Goal: Transaction & Acquisition: Purchase product/service

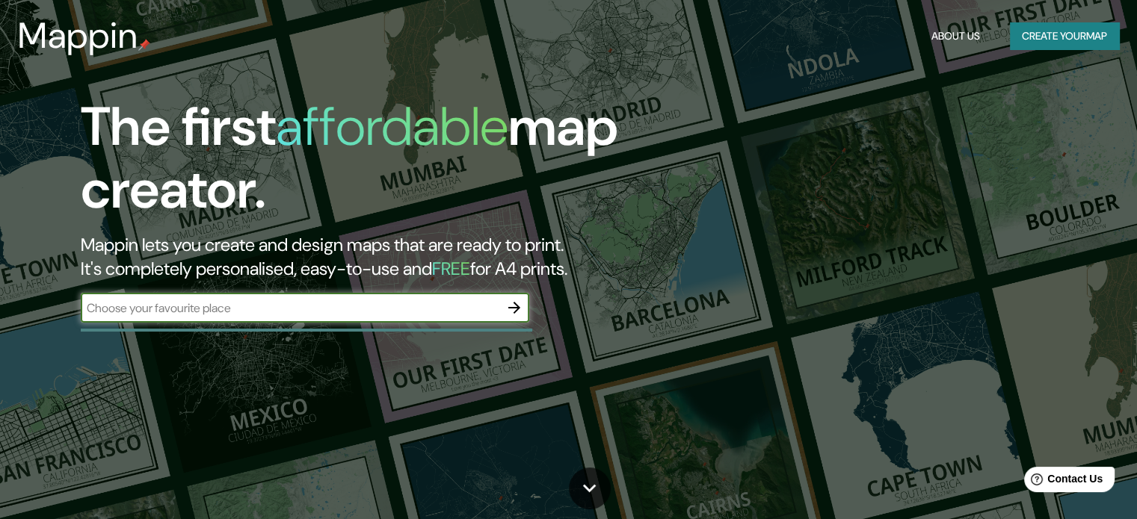
click at [1022, 35] on button "Create your map" at bounding box center [1064, 36] width 109 height 28
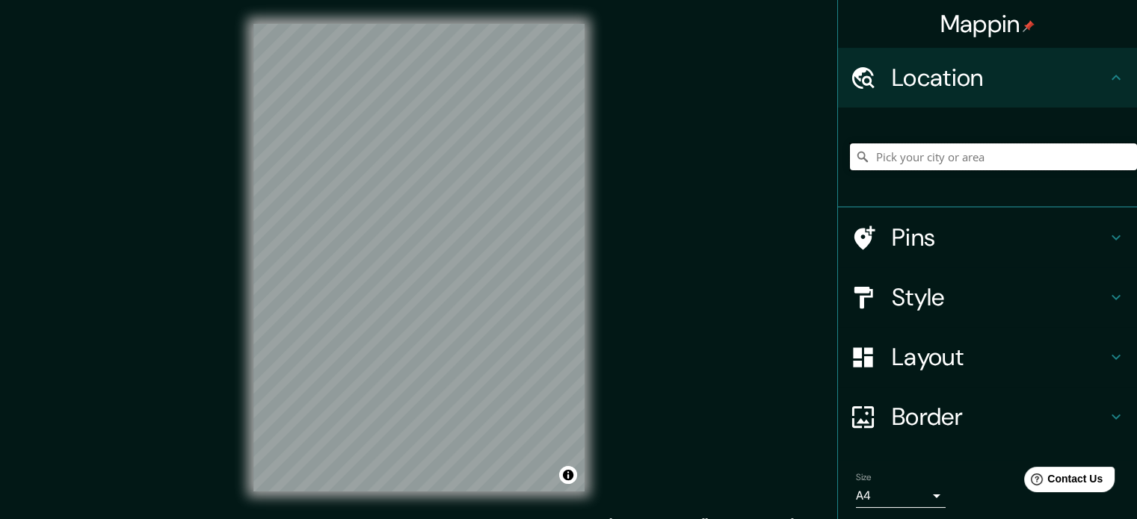
click at [940, 161] on input "Pick your city or area" at bounding box center [993, 157] width 287 height 27
paste input "[PERSON_NAME][GEOGRAPHIC_DATA]"
type input "[GEOGRAPHIC_DATA][US_STATE], [GEOGRAPHIC_DATA]"
click at [1120, 155] on icon "Clear" at bounding box center [1124, 156] width 9 height 9
paste input "[PERSON_NAME][GEOGRAPHIC_DATA]"
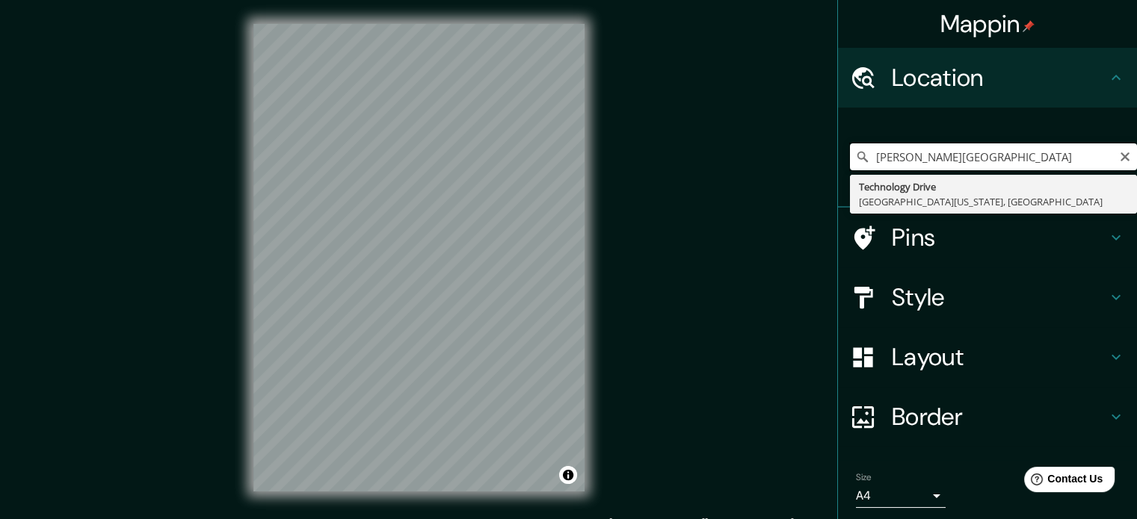
click at [1070, 152] on input "[PERSON_NAME][GEOGRAPHIC_DATA]" at bounding box center [993, 157] width 287 height 27
type input "[GEOGRAPHIC_DATA][US_STATE], [GEOGRAPHIC_DATA]"
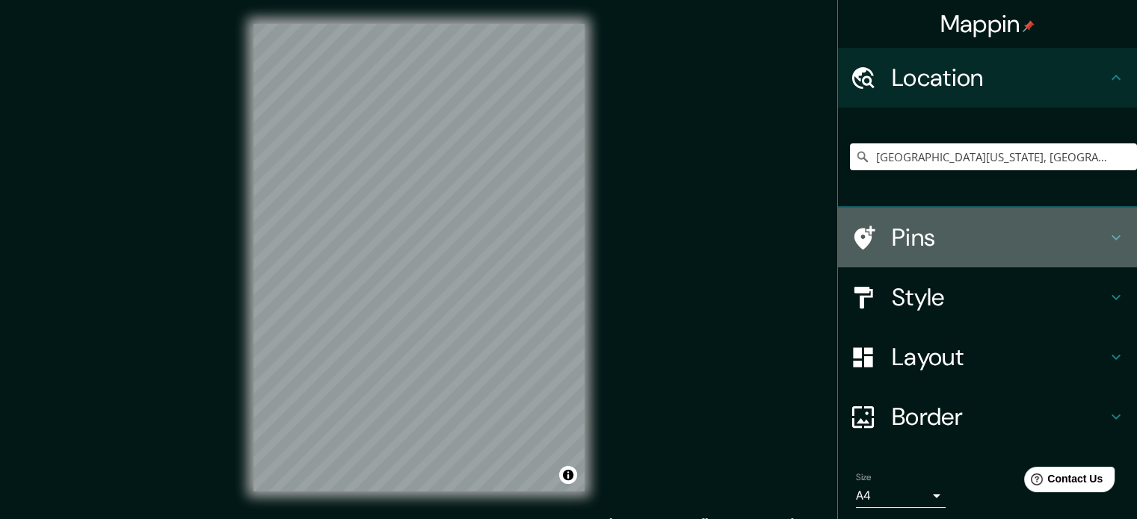
click at [906, 235] on h4 "Pins" at bounding box center [999, 238] width 215 height 30
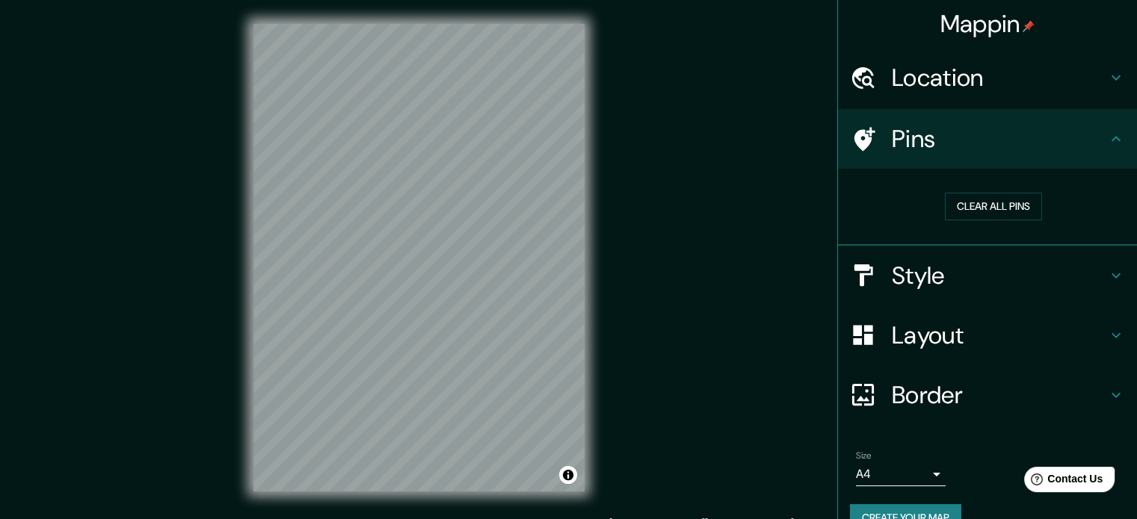
click at [923, 262] on h4 "Style" at bounding box center [999, 276] width 215 height 30
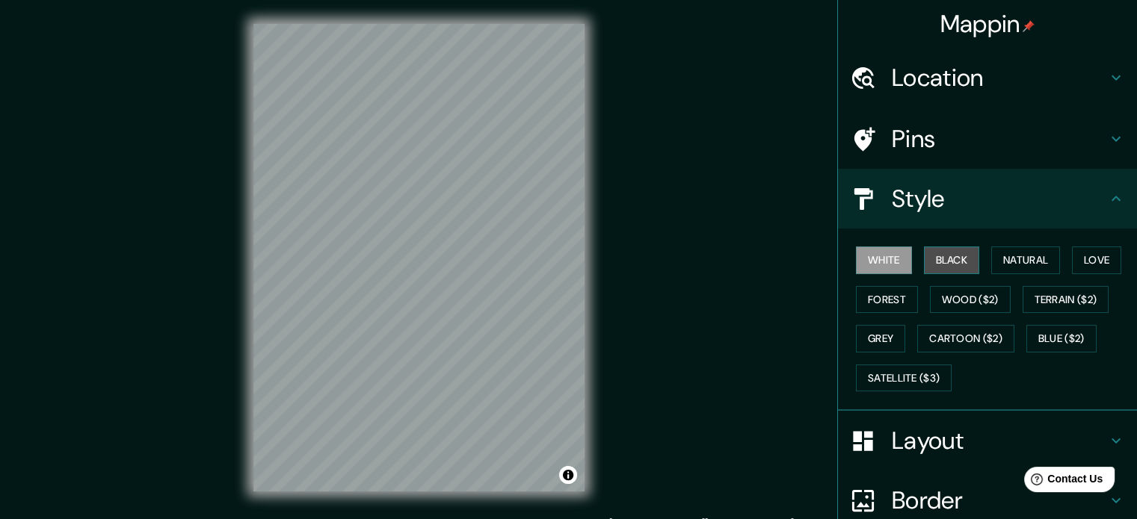
click at [942, 256] on button "Black" at bounding box center [952, 261] width 56 height 28
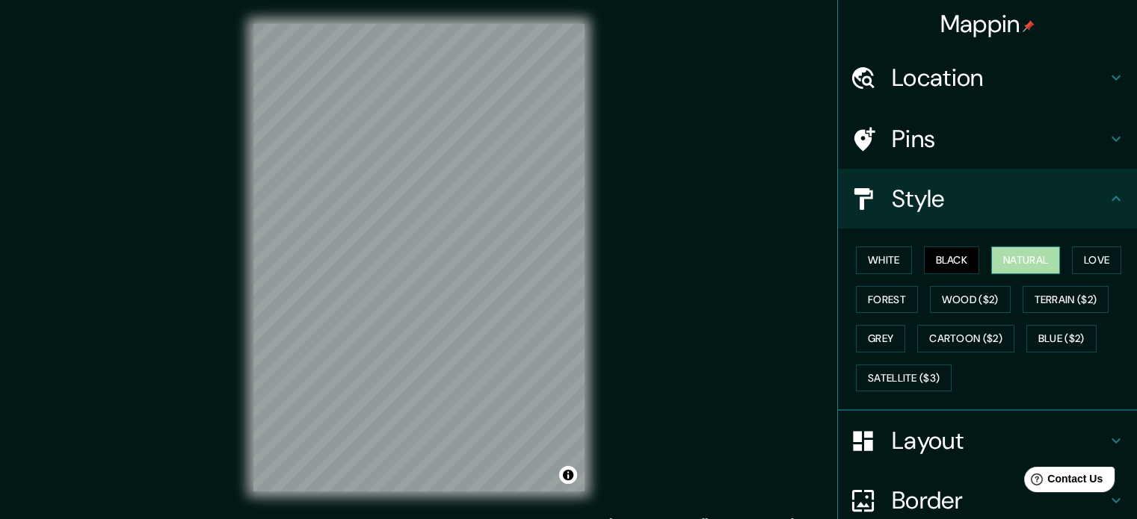
click at [1017, 258] on button "Natural" at bounding box center [1025, 261] width 69 height 28
click at [1072, 258] on button "Love" at bounding box center [1096, 261] width 49 height 28
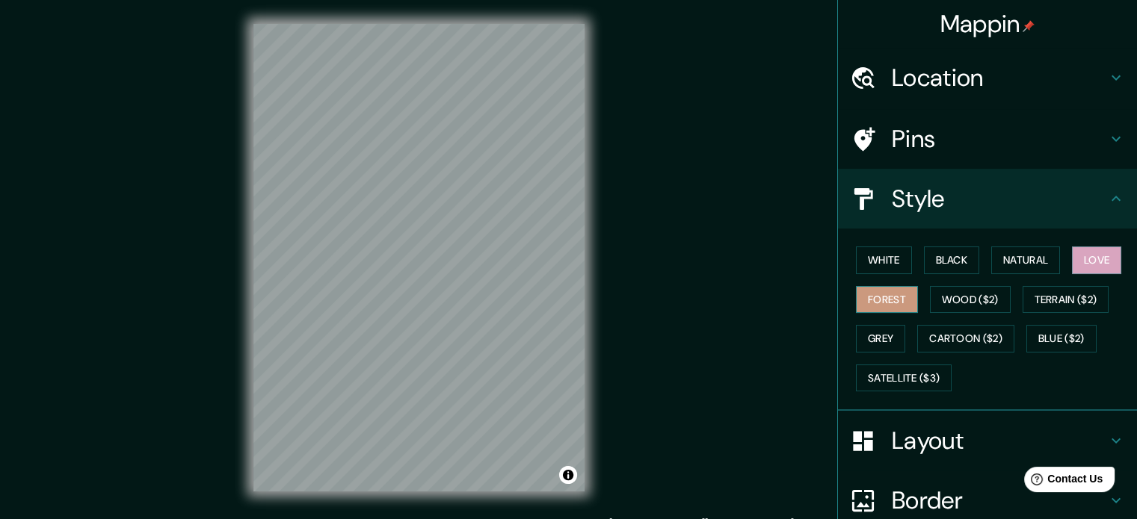
click at [885, 306] on button "Forest" at bounding box center [887, 300] width 62 height 28
click at [883, 332] on button "Grey" at bounding box center [880, 339] width 49 height 28
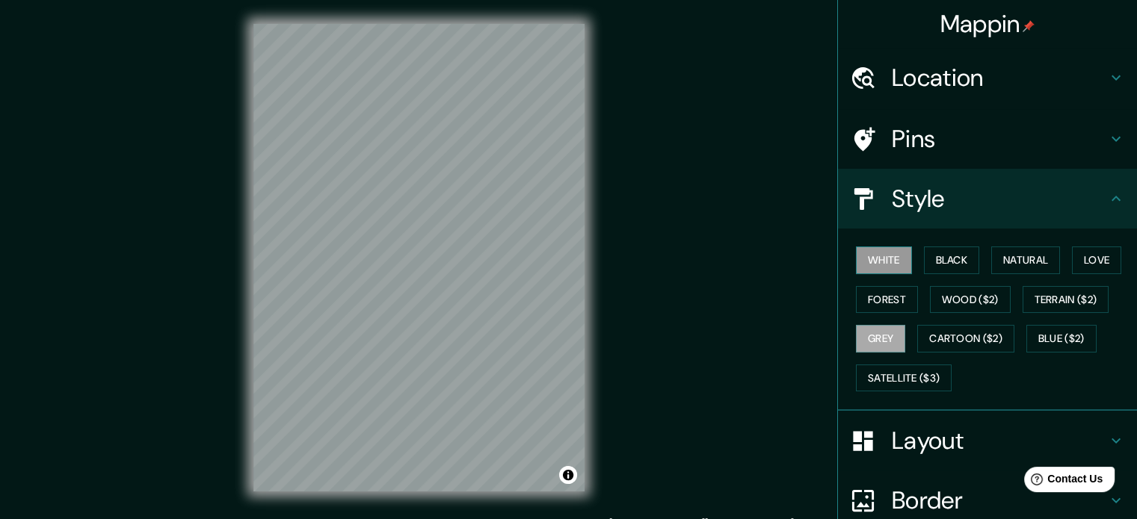
click at [884, 260] on button "White" at bounding box center [884, 261] width 56 height 28
click at [944, 270] on button "Black" at bounding box center [952, 261] width 56 height 28
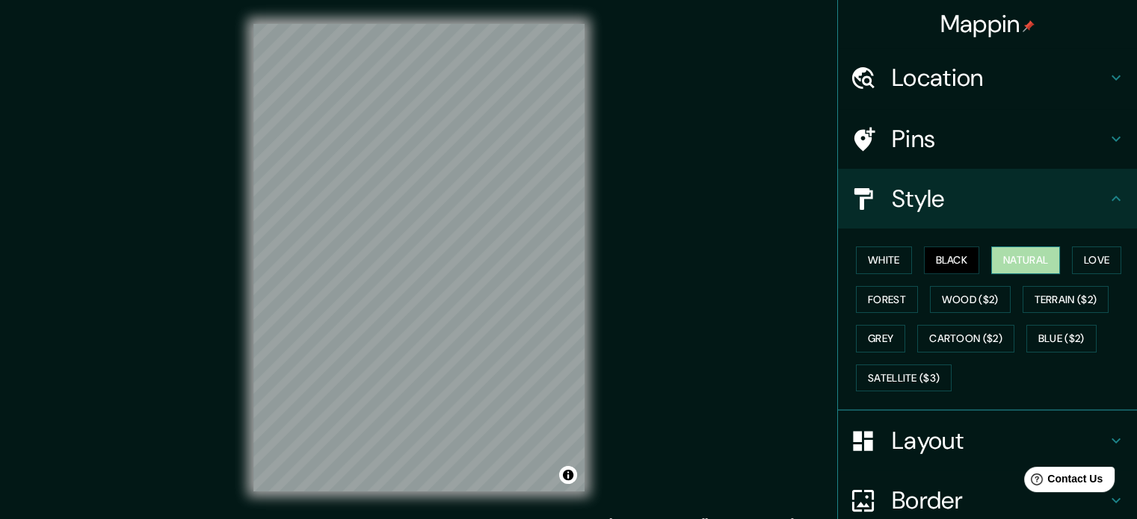
click at [1011, 259] on button "Natural" at bounding box center [1025, 261] width 69 height 28
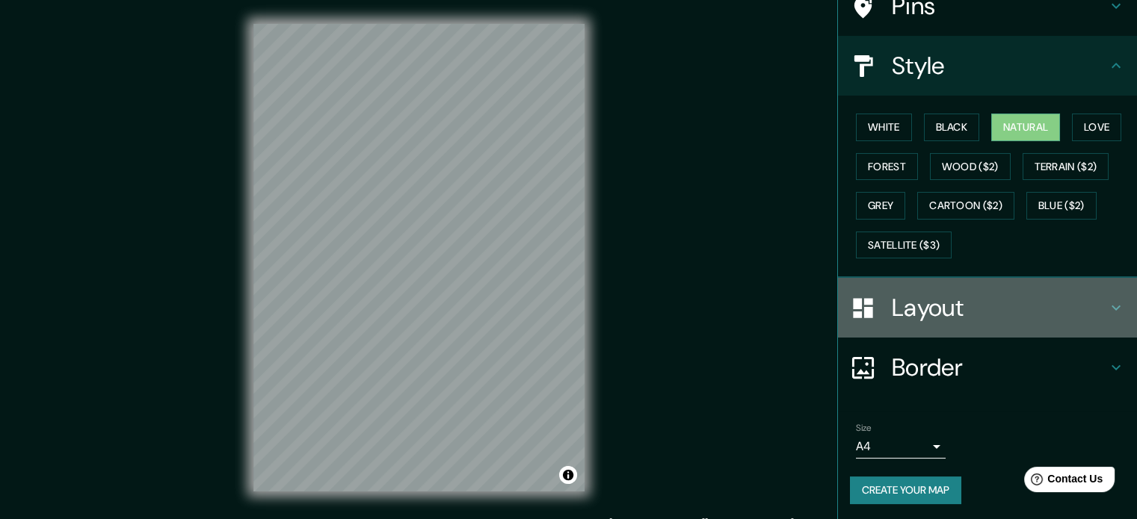
click at [966, 309] on h4 "Layout" at bounding box center [999, 308] width 215 height 30
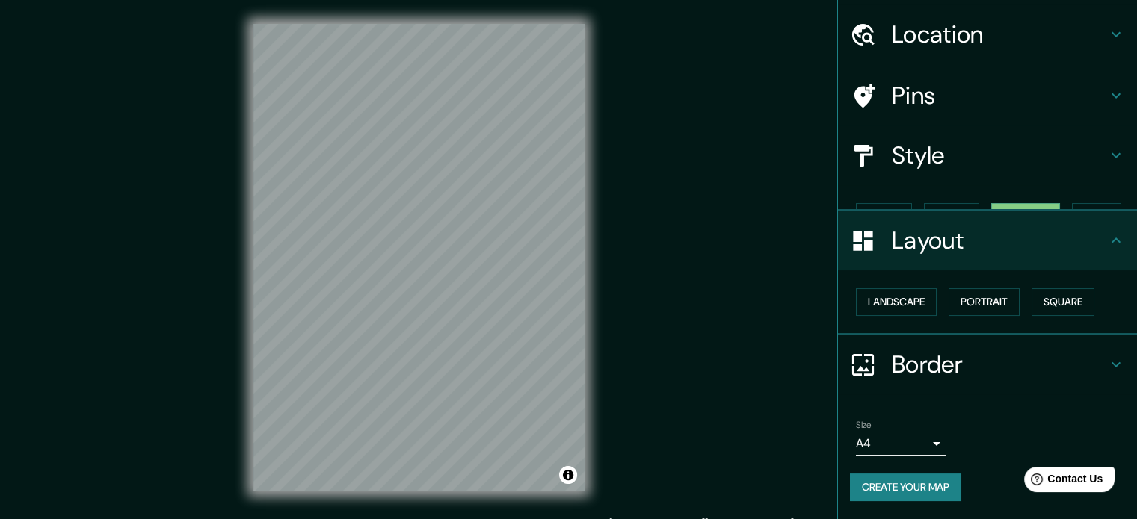
scroll to position [16, 0]
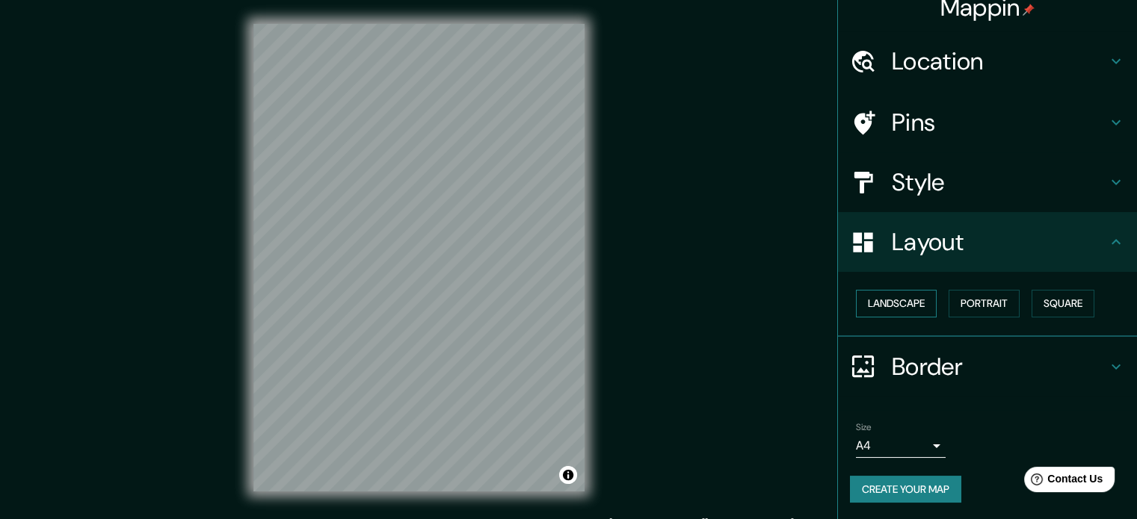
click at [907, 297] on button "Landscape" at bounding box center [896, 304] width 81 height 28
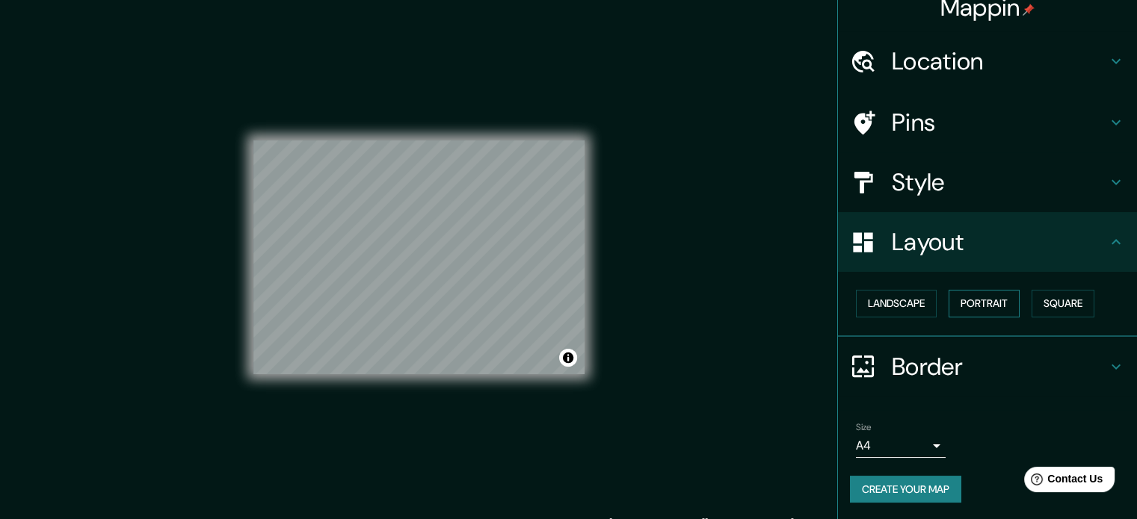
click at [971, 303] on button "Portrait" at bounding box center [983, 304] width 71 height 28
